Goal: Navigation & Orientation: Understand site structure

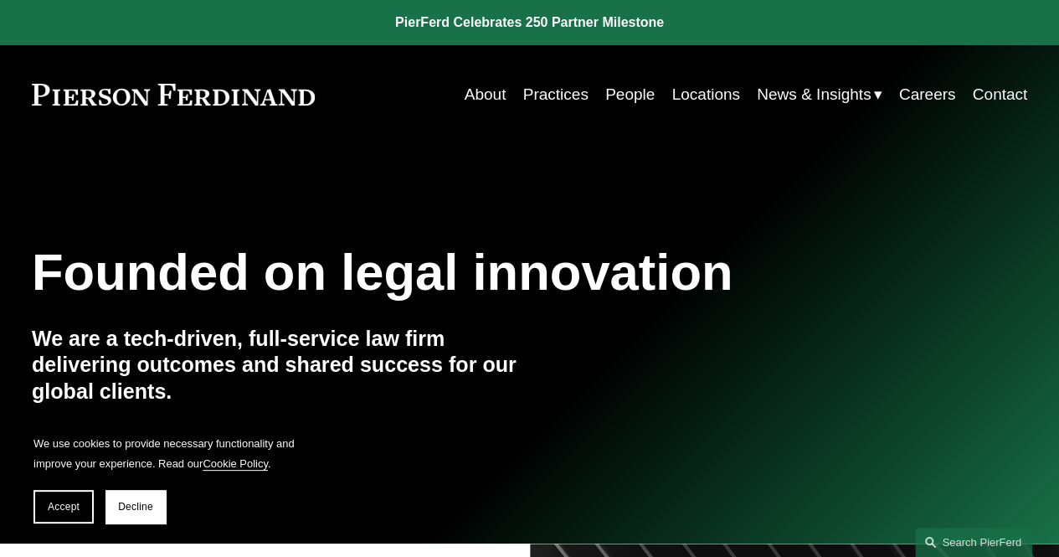
click at [708, 95] on link "Locations" at bounding box center [705, 95] width 68 height 32
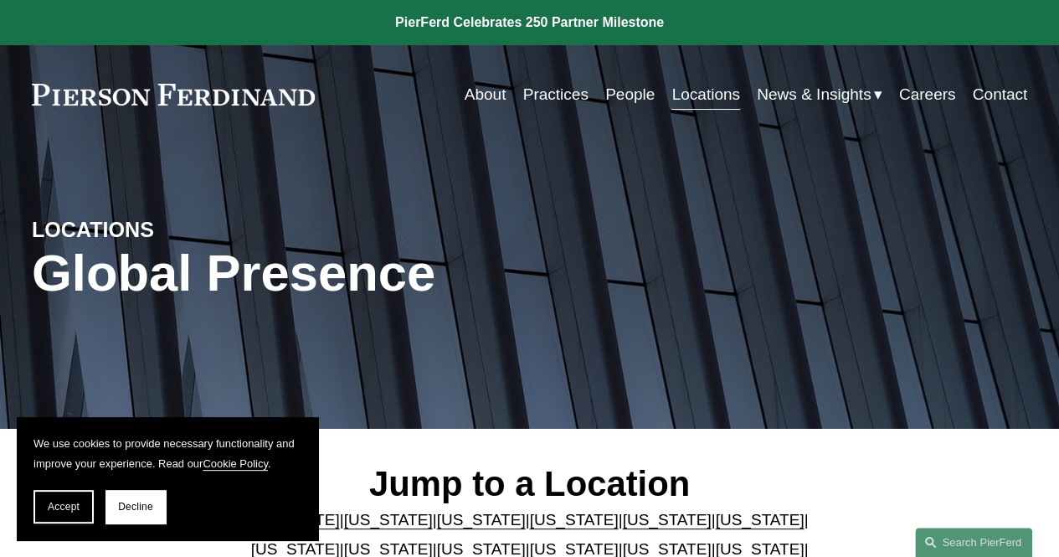
click at [476, 98] on link "About" at bounding box center [486, 95] width 42 height 32
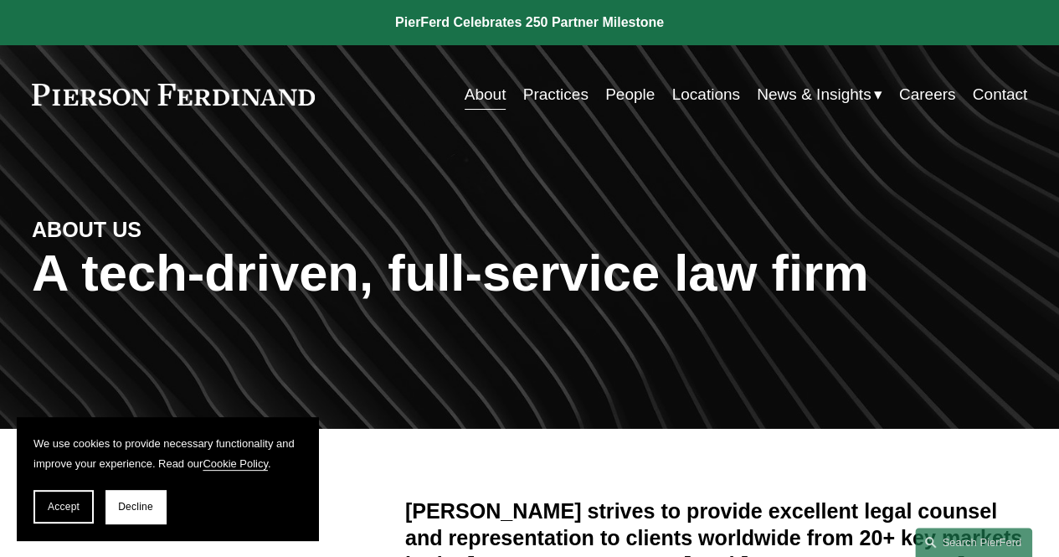
click at [928, 93] on link "Careers" at bounding box center [927, 95] width 57 height 32
